Goal: Information Seeking & Learning: Learn about a topic

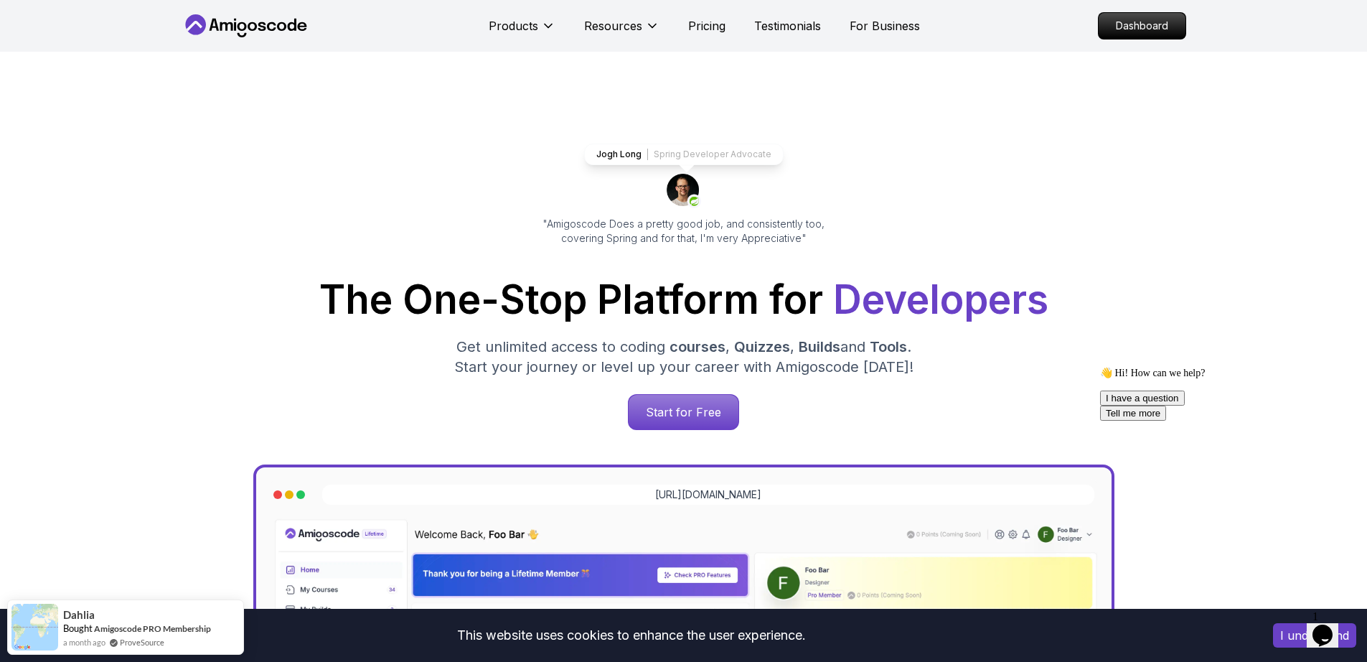
click at [243, 14] on icon at bounding box center [246, 25] width 129 height 23
click at [1139, 28] on p "Dashboard" at bounding box center [1142, 26] width 83 height 24
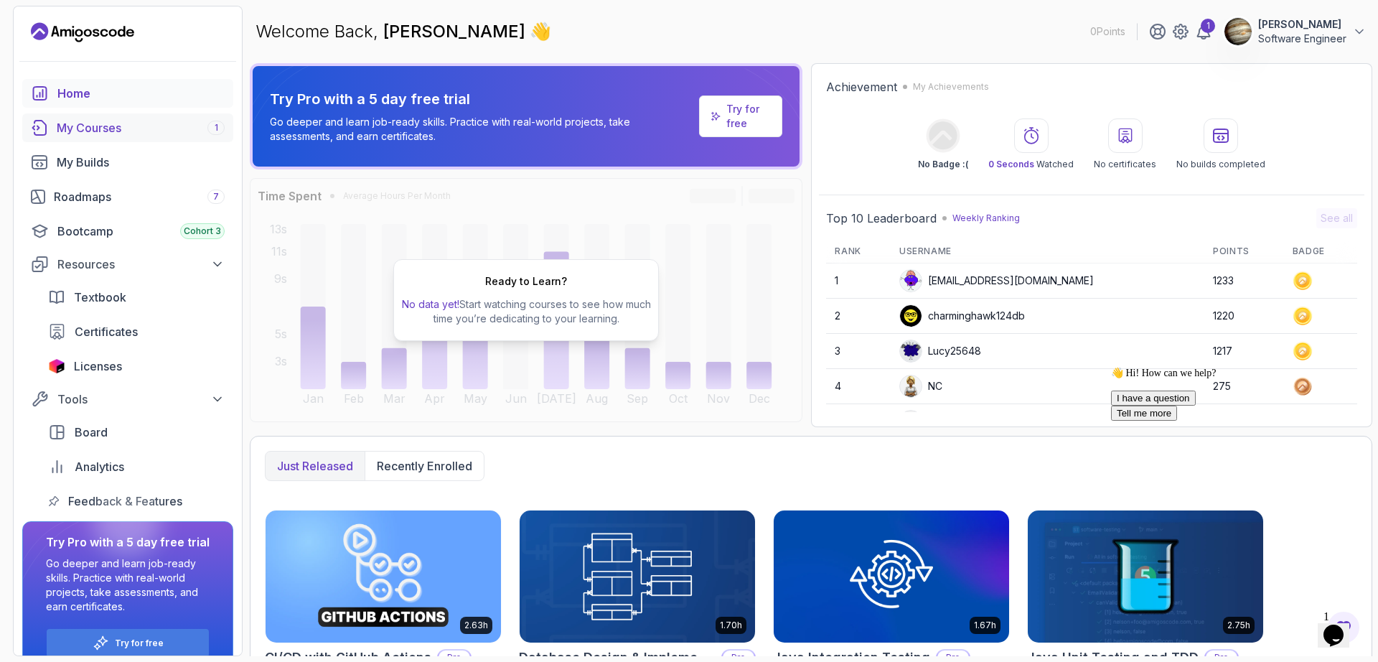
click at [118, 128] on div "My Courses 1" at bounding box center [141, 127] width 168 height 17
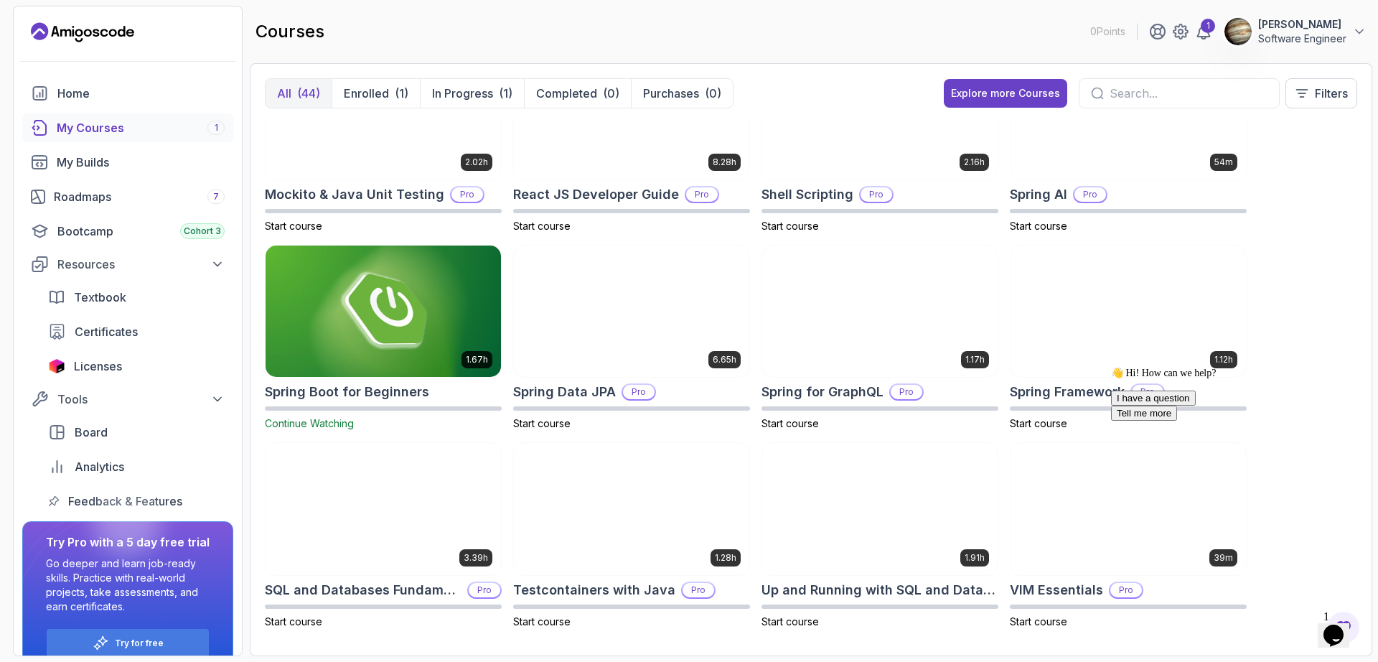
scroll to position [1661, 0]
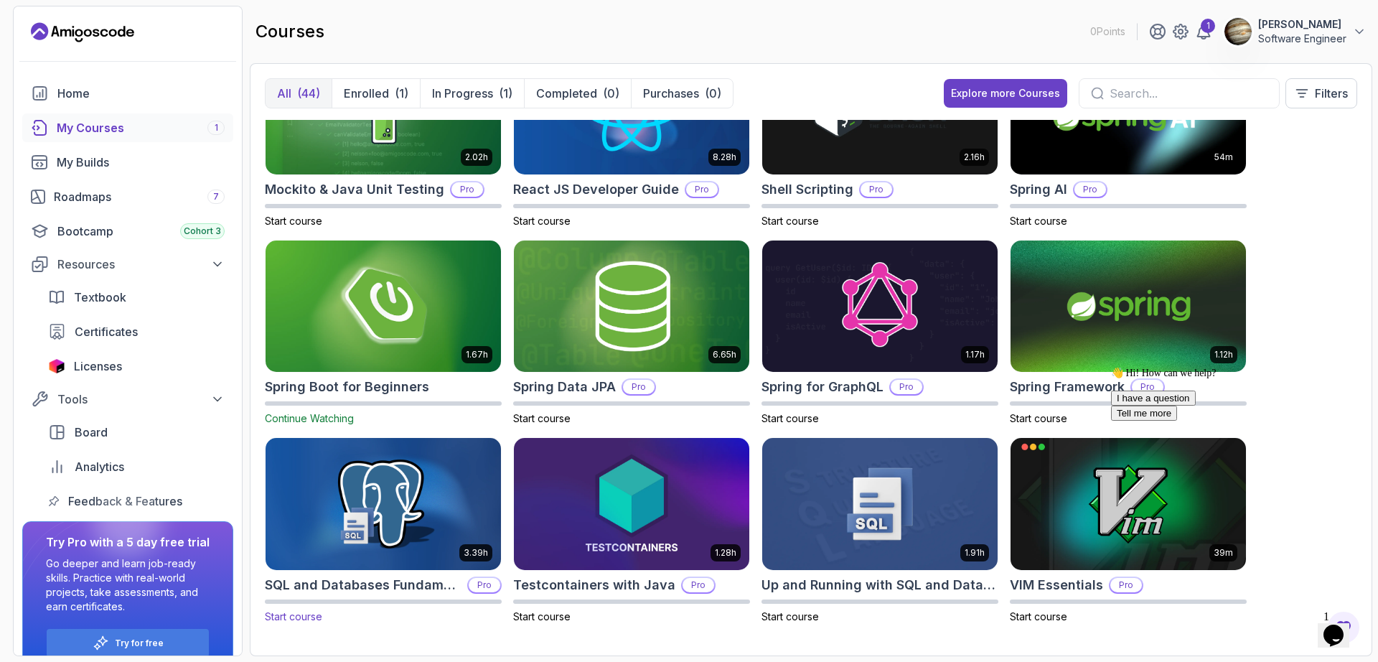
click at [437, 516] on img at bounding box center [383, 504] width 247 height 139
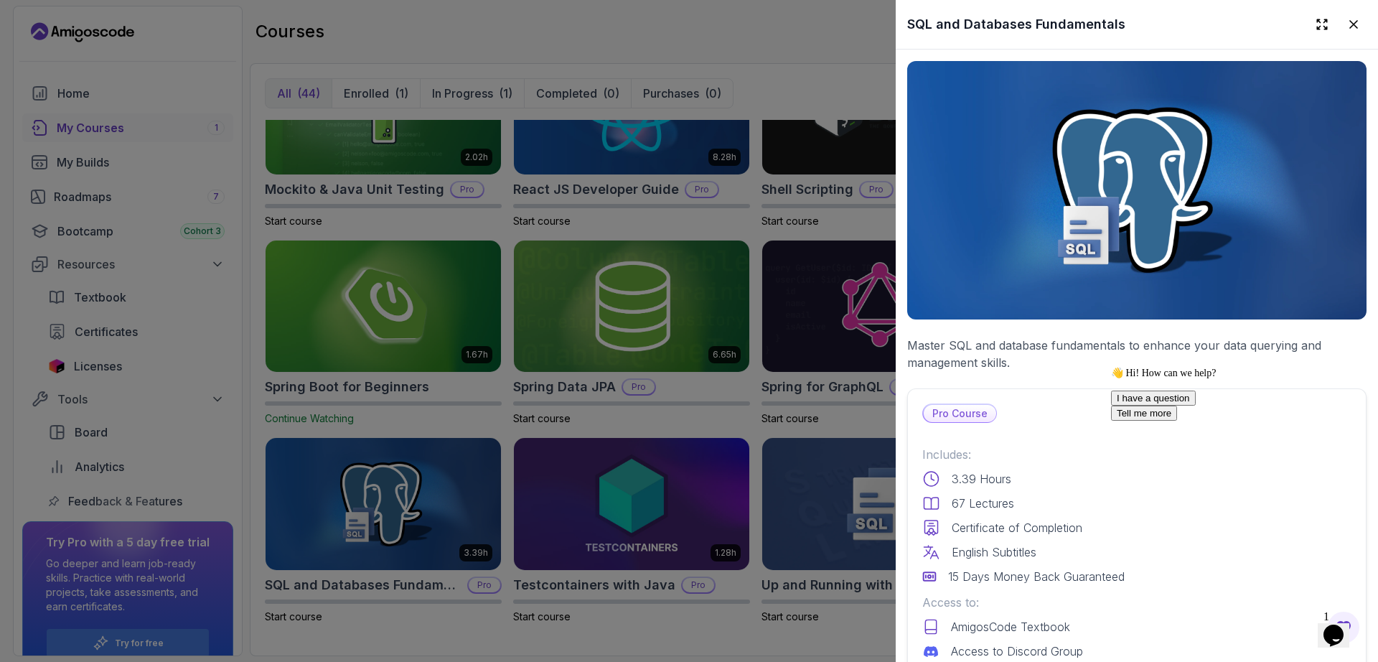
click at [780, 422] on div at bounding box center [689, 331] width 1378 height 662
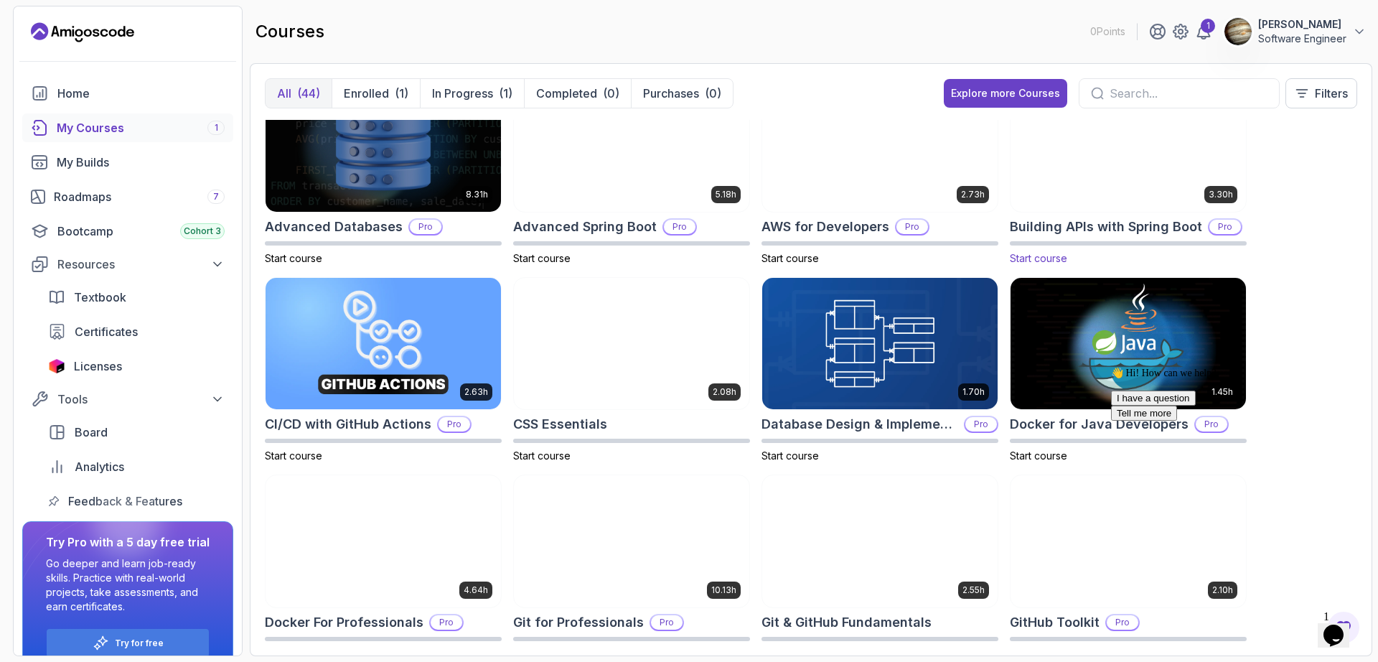
scroll to position [0, 0]
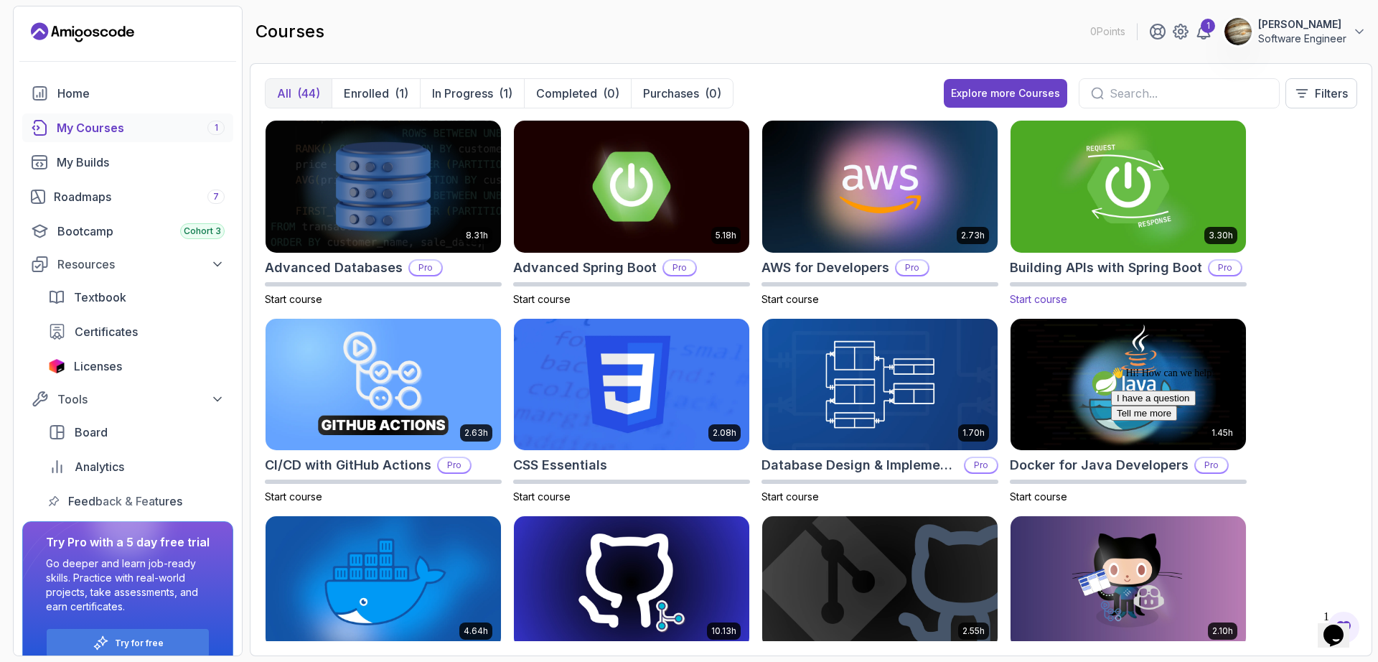
click at [1146, 224] on img at bounding box center [1128, 186] width 247 height 139
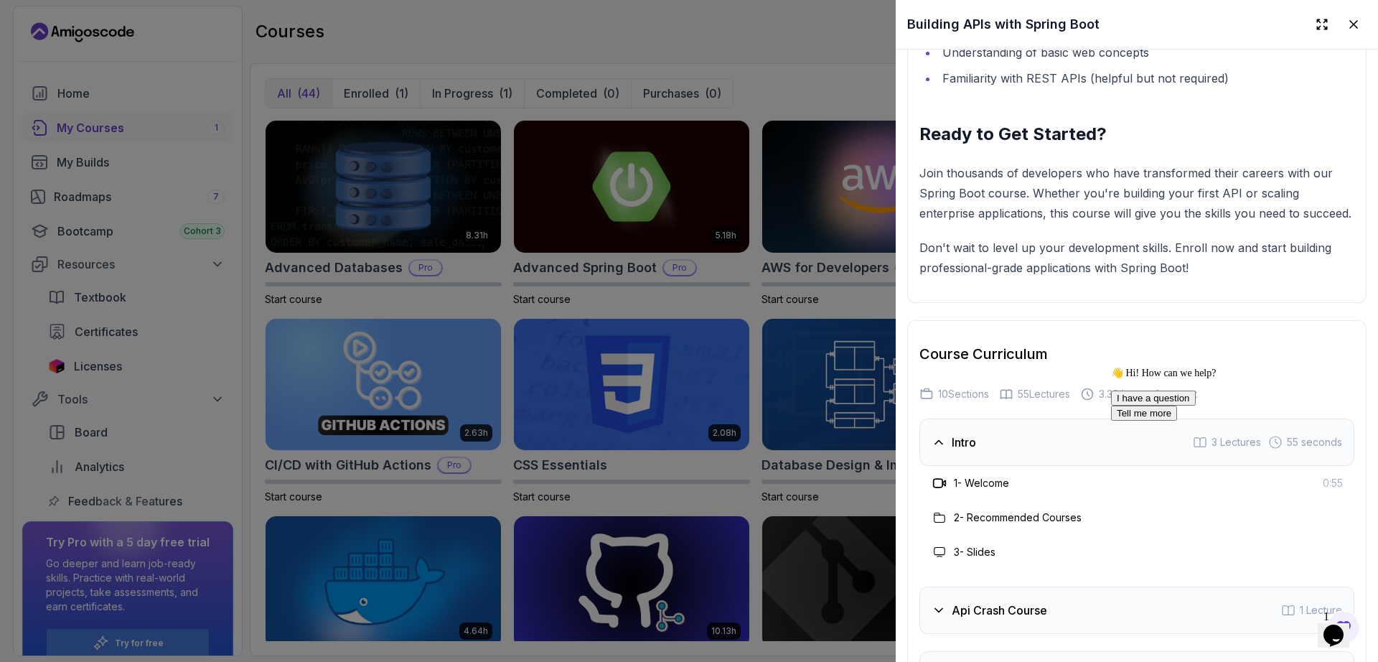
scroll to position [2412, 0]
click at [718, 318] on div at bounding box center [689, 331] width 1378 height 662
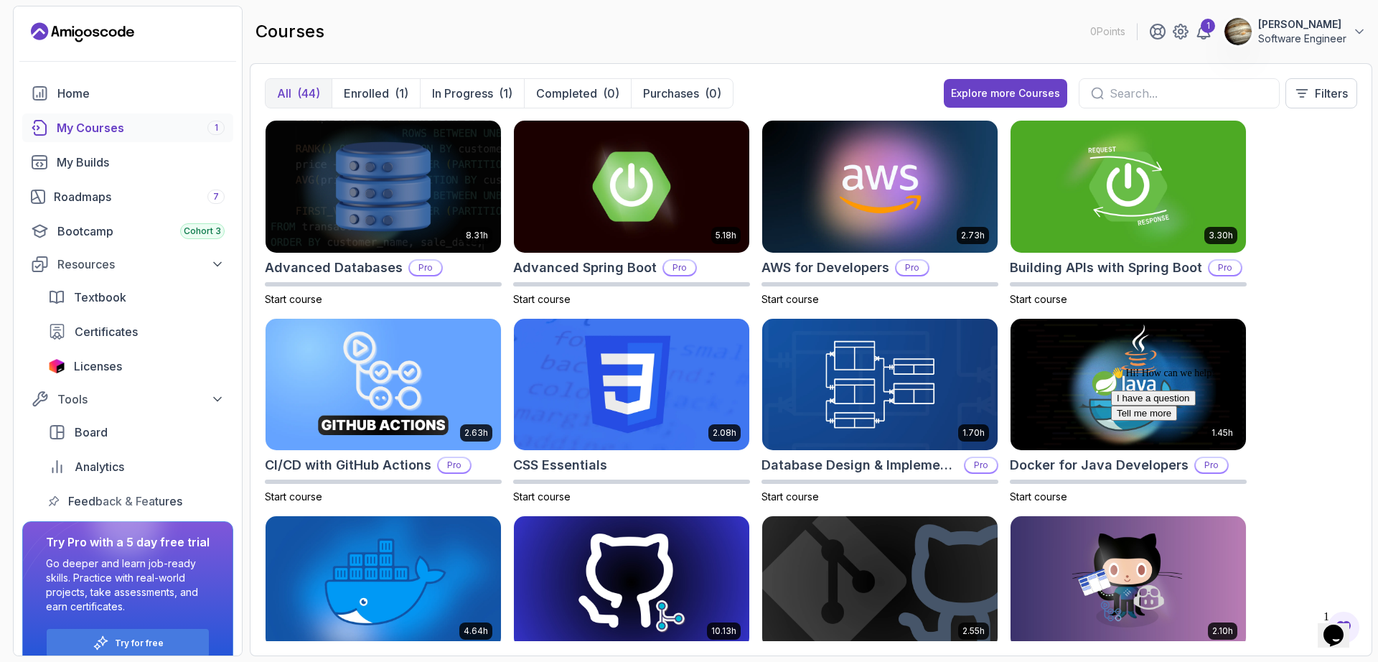
click at [126, 128] on div "My Courses 1" at bounding box center [141, 127] width 168 height 17
click at [1351, 30] on button "[PERSON_NAME] Software Engineer" at bounding box center [1295, 31] width 143 height 29
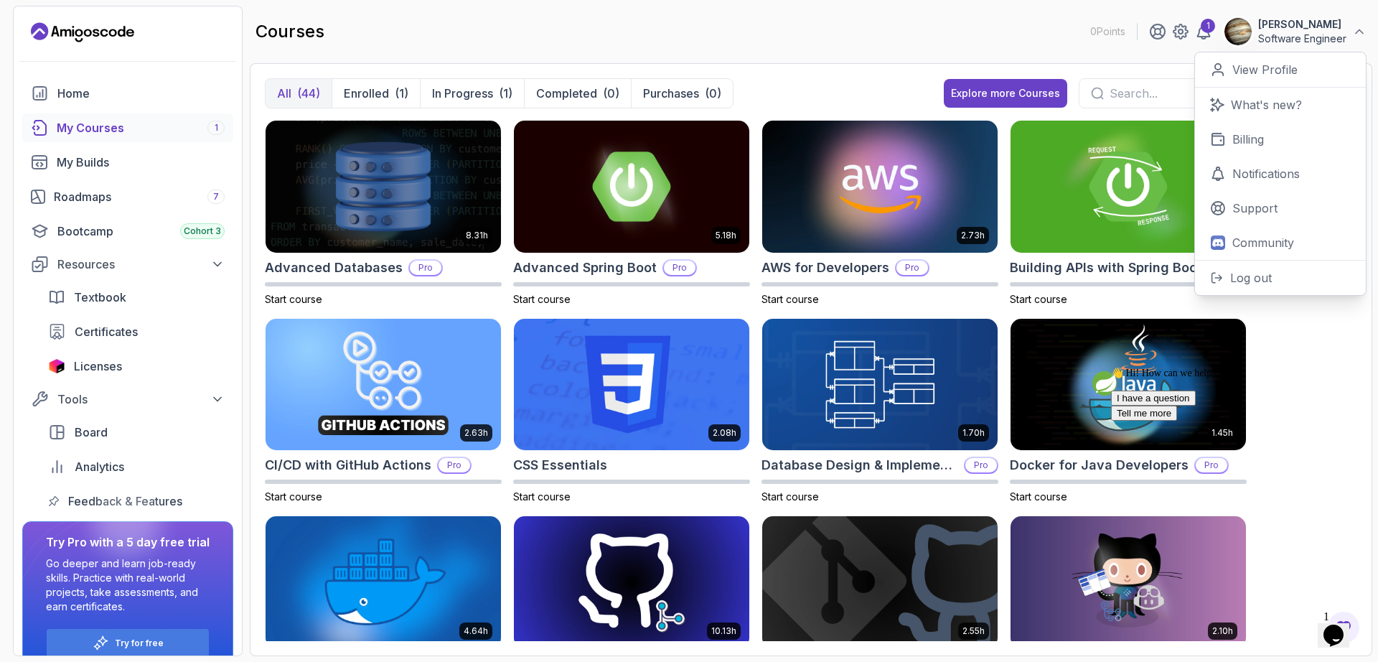
click at [1319, 380] on div "👋 Hi! How can we help? I have a question Tell me more" at bounding box center [1240, 394] width 258 height 54
click at [383, 101] on p "Enrolled" at bounding box center [366, 93] width 45 height 17
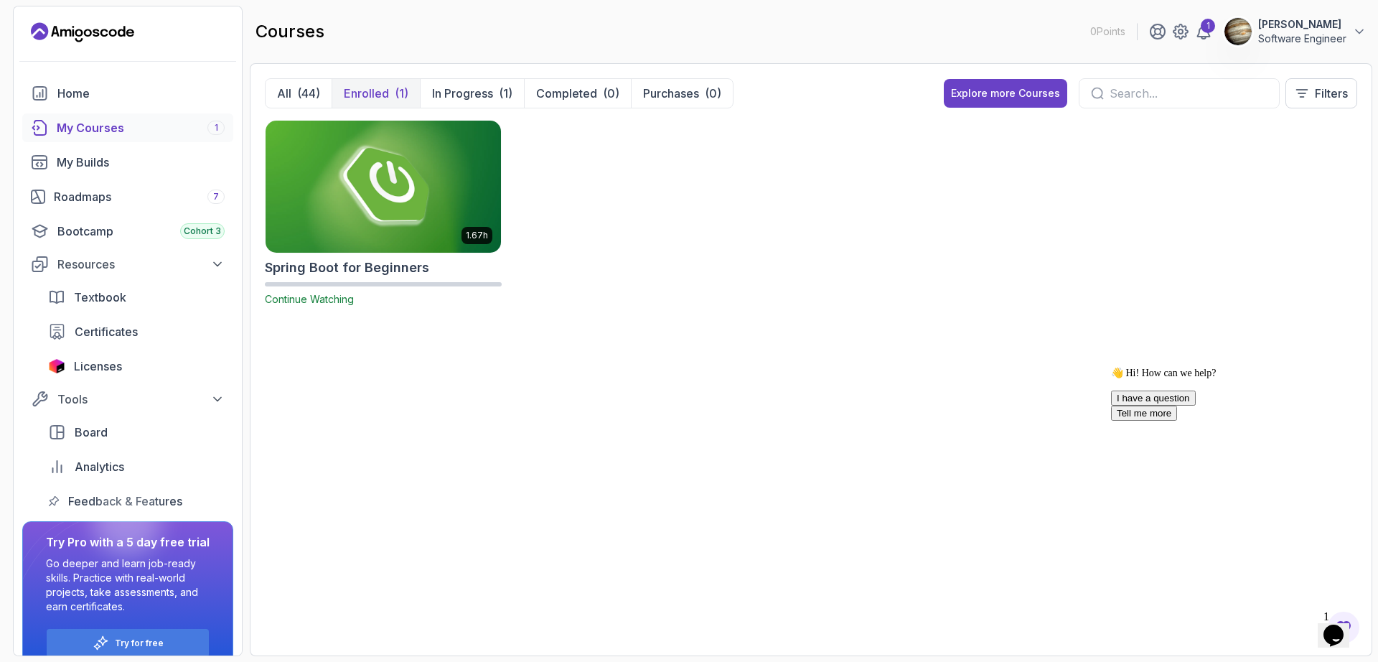
click at [368, 197] on img at bounding box center [383, 186] width 247 height 139
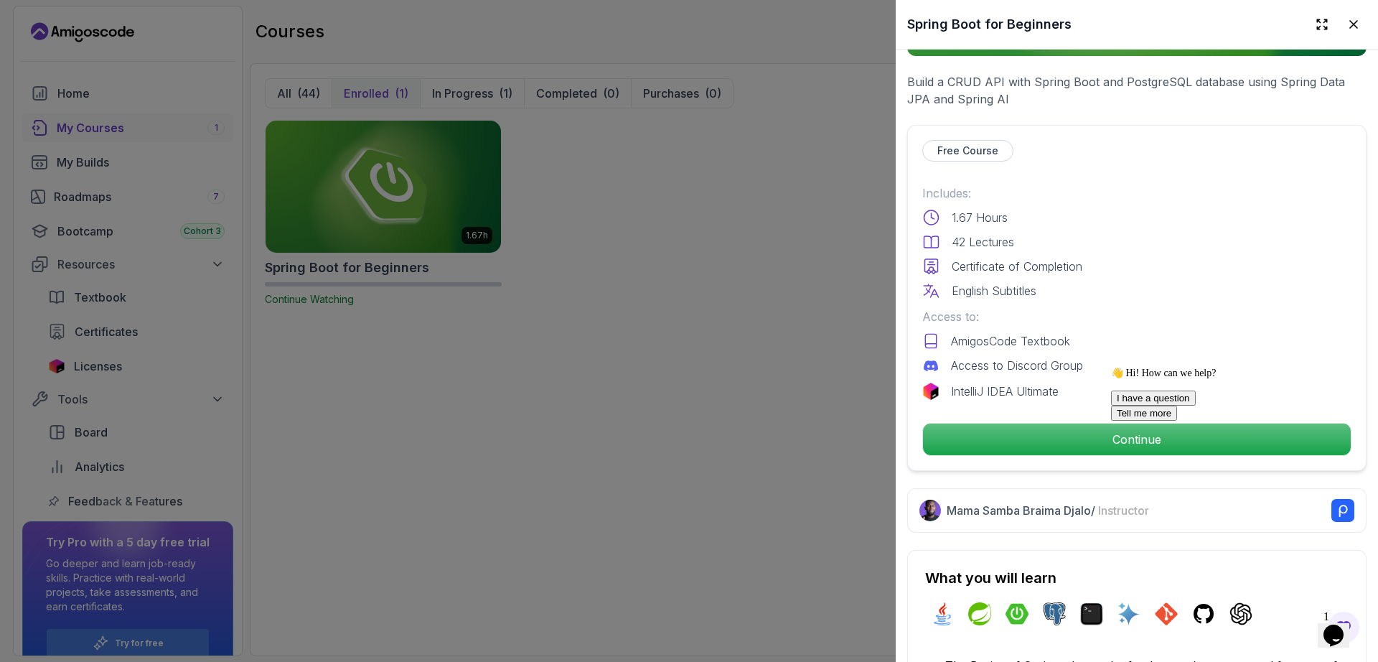
scroll to position [345, 0]
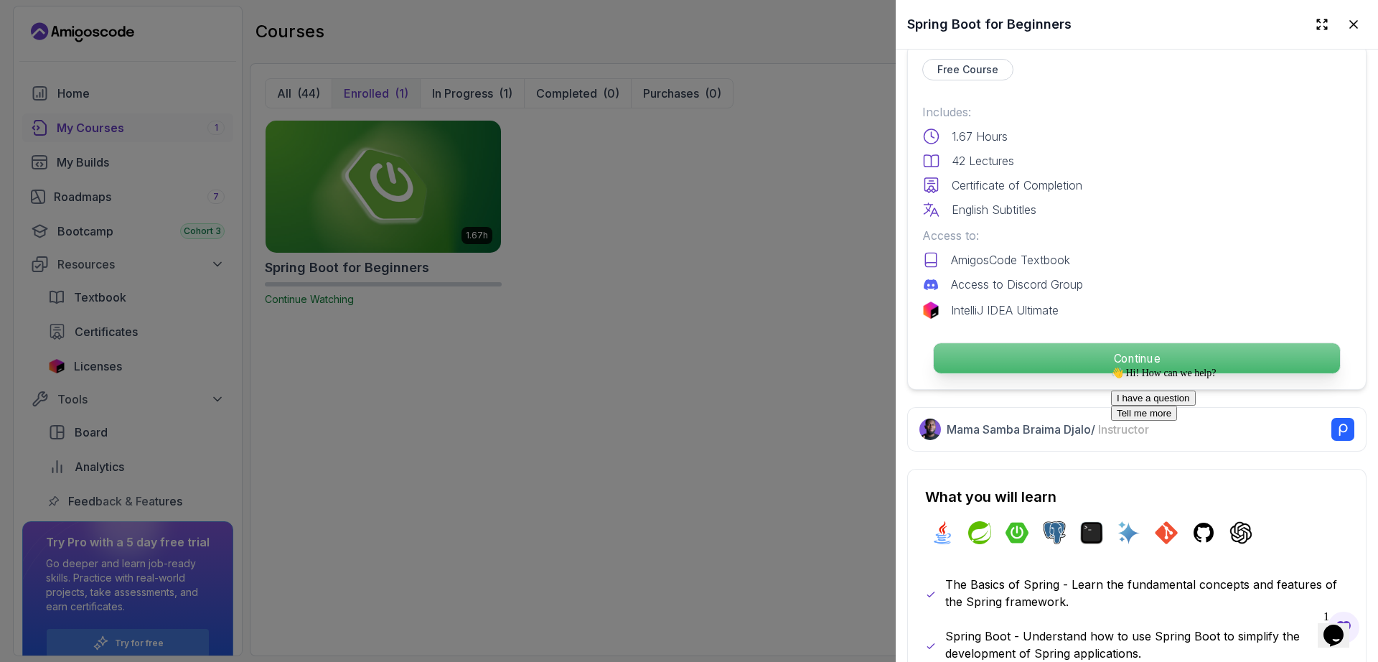
click at [1155, 347] on p "Continue" at bounding box center [1137, 358] width 406 height 30
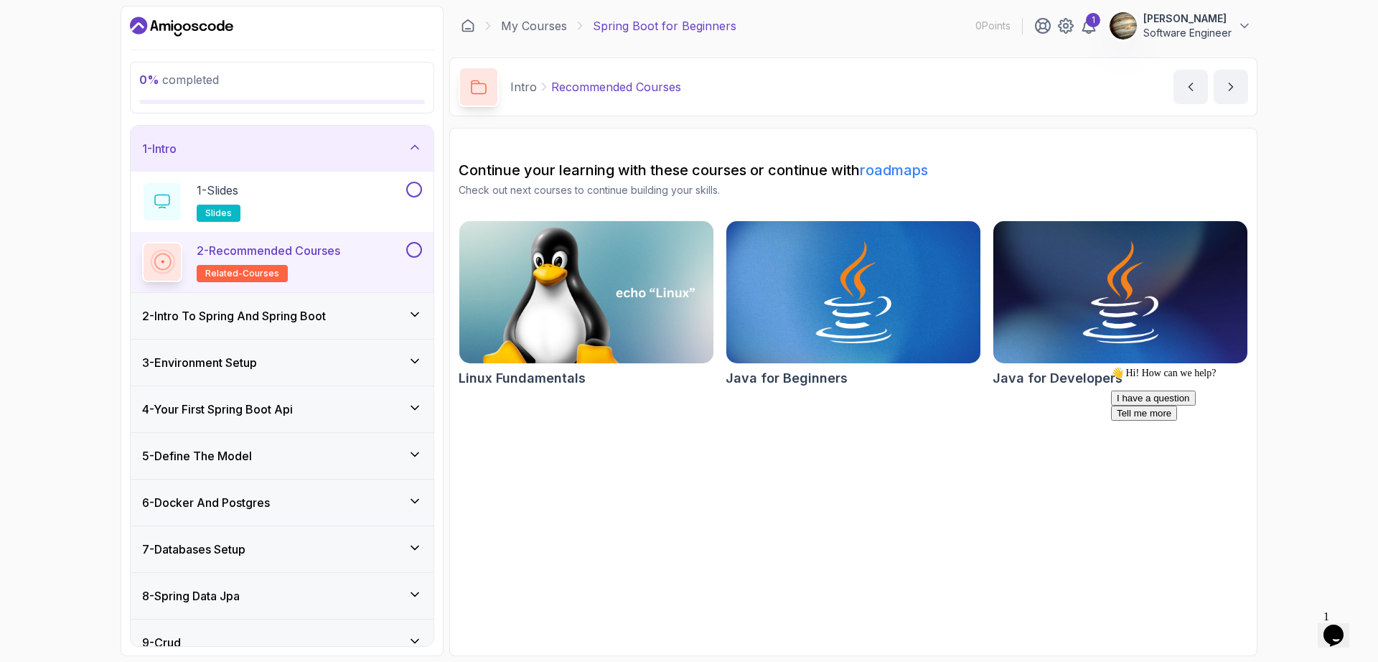
click at [374, 319] on div "2 - Intro To Spring And Spring Boot" at bounding box center [282, 315] width 280 height 17
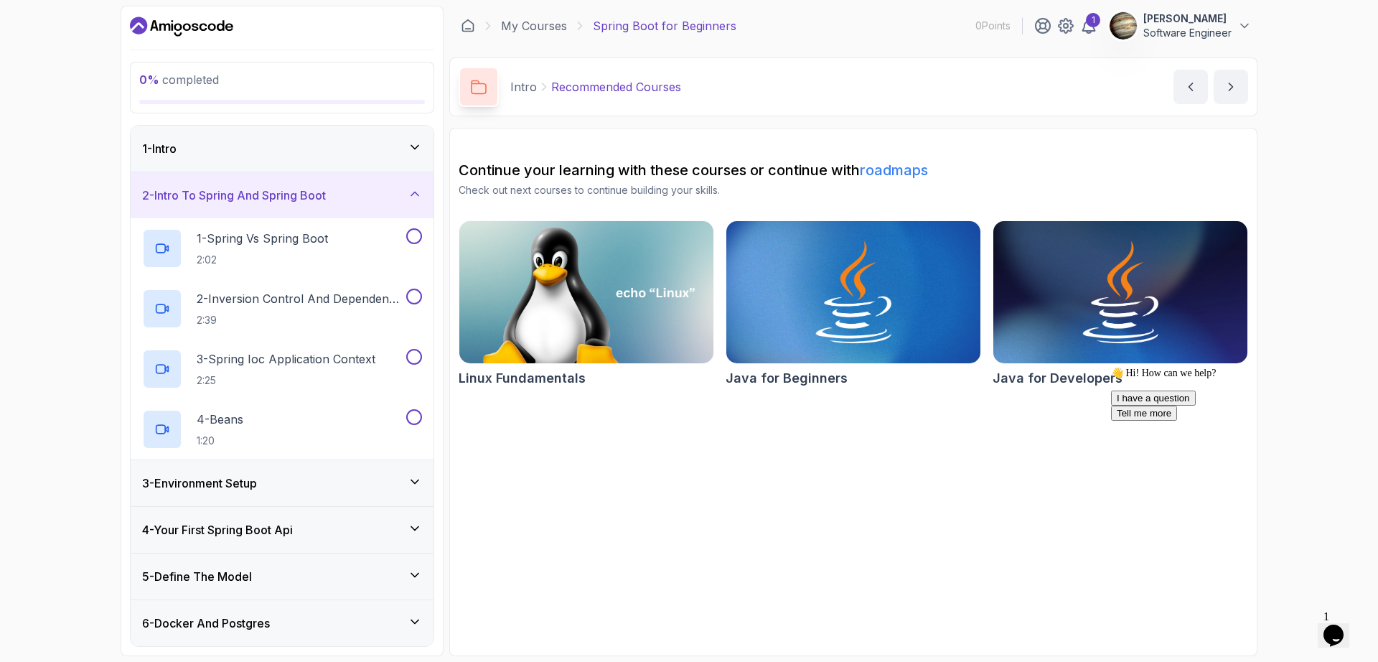
click at [416, 190] on icon at bounding box center [415, 194] width 14 height 14
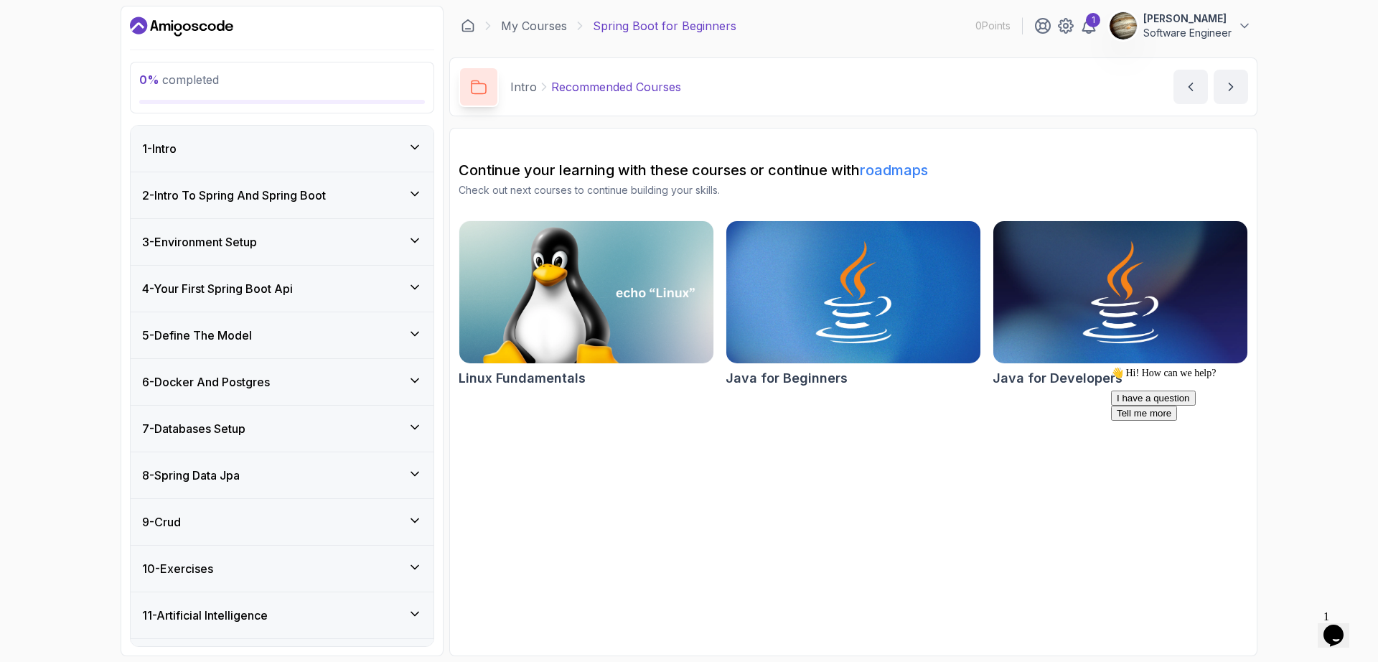
click at [293, 250] on div "3 - Environment Setup" at bounding box center [282, 241] width 280 height 17
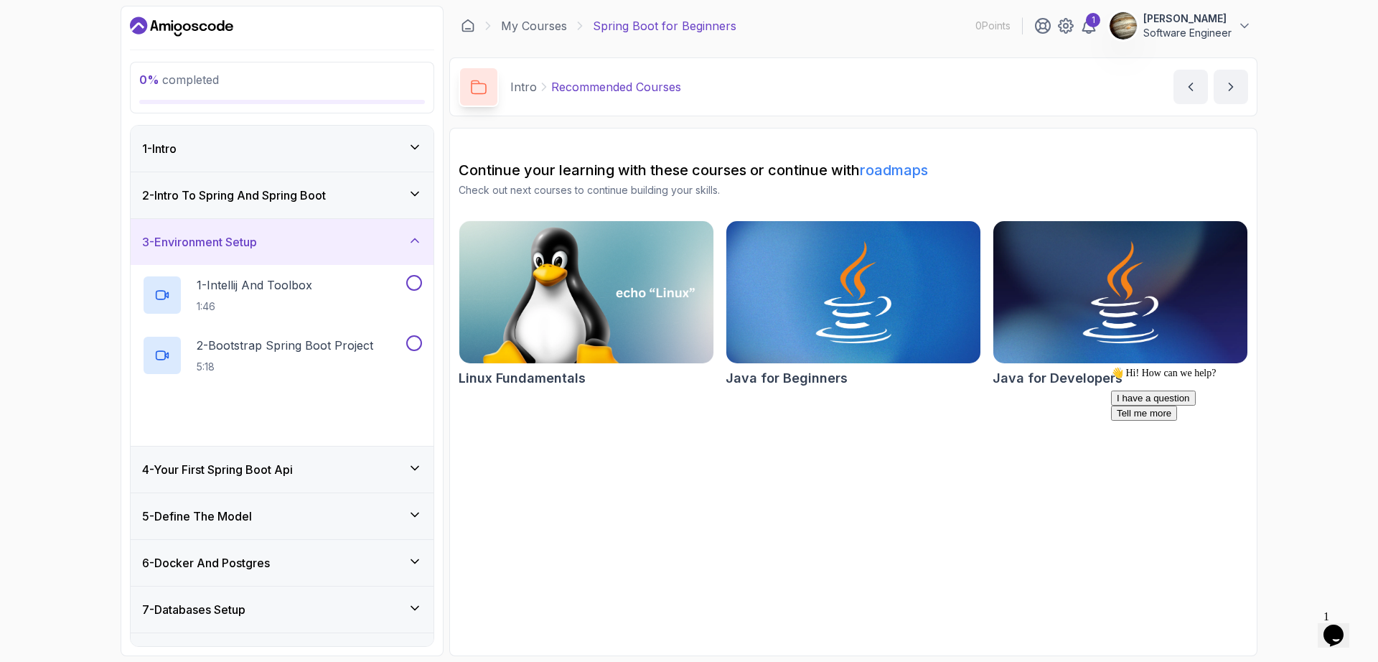
click at [293, 250] on div "3 - Environment Setup" at bounding box center [282, 241] width 280 height 17
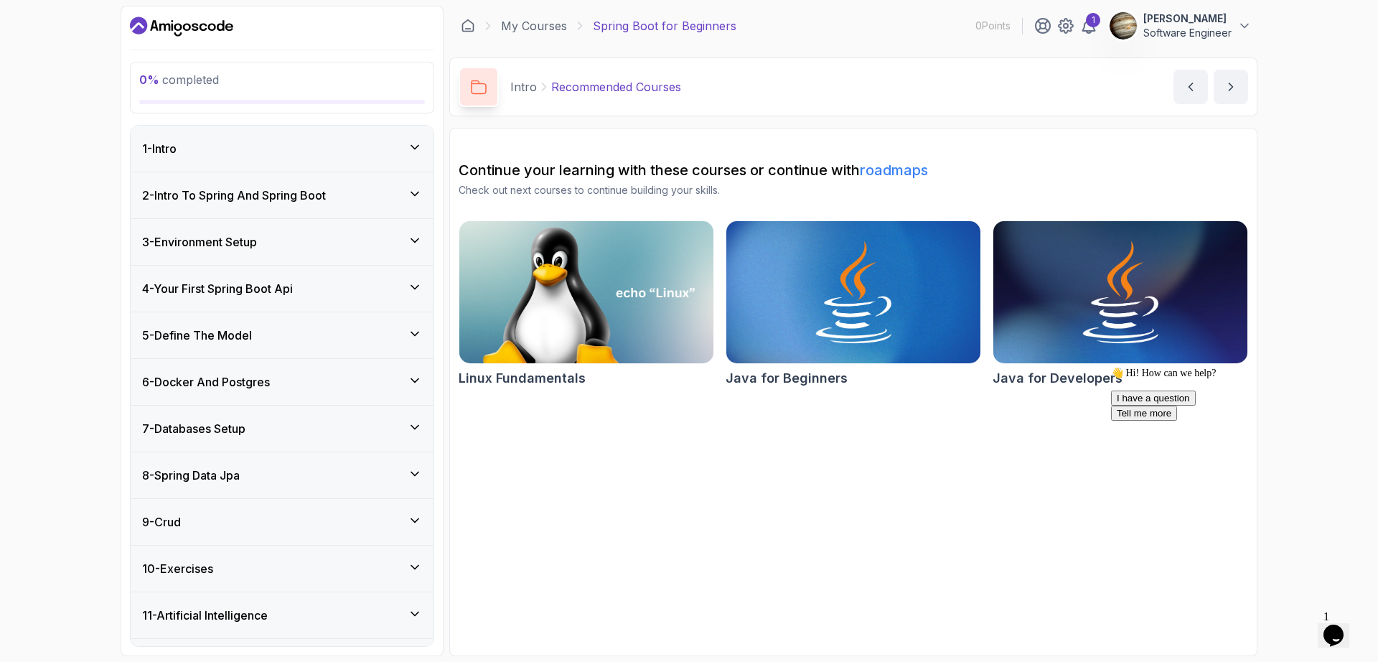
click at [287, 289] on h3 "4 - Your First Spring Boot Api" at bounding box center [217, 288] width 151 height 17
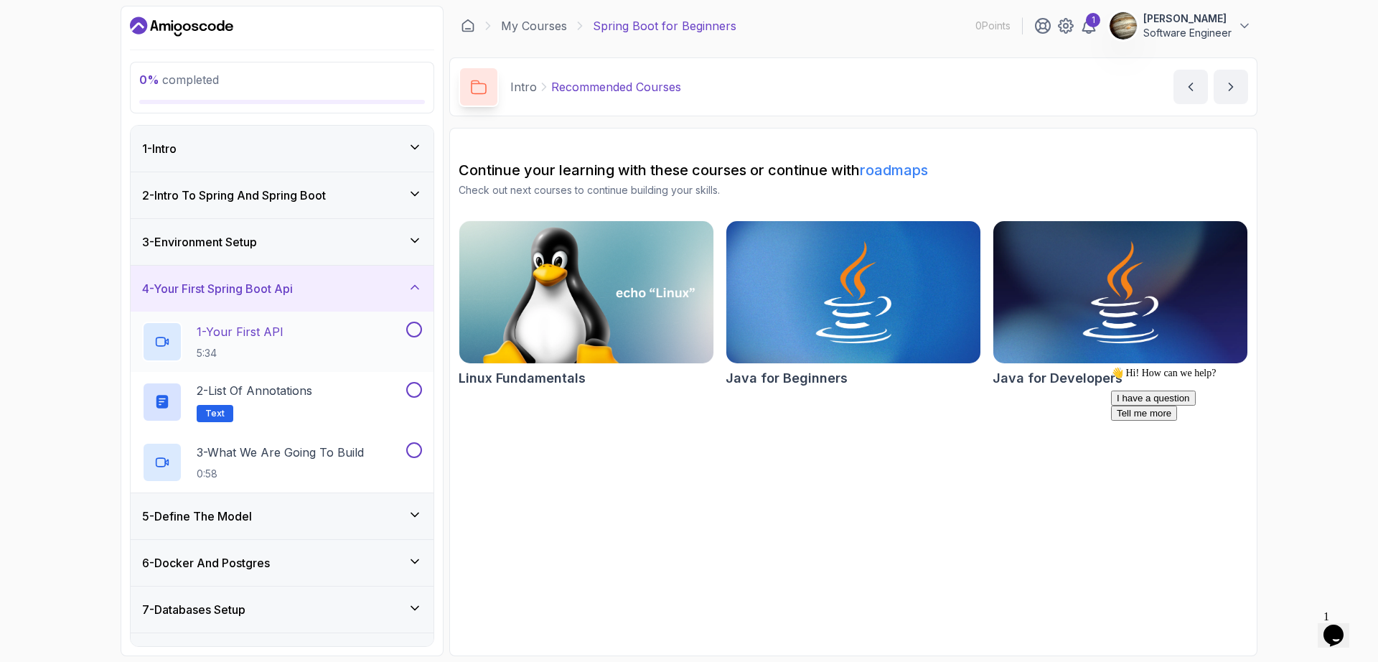
click at [253, 331] on p "1 - Your First API" at bounding box center [240, 331] width 87 height 17
